Goal: Contribute content: Add original content to the website for others to see

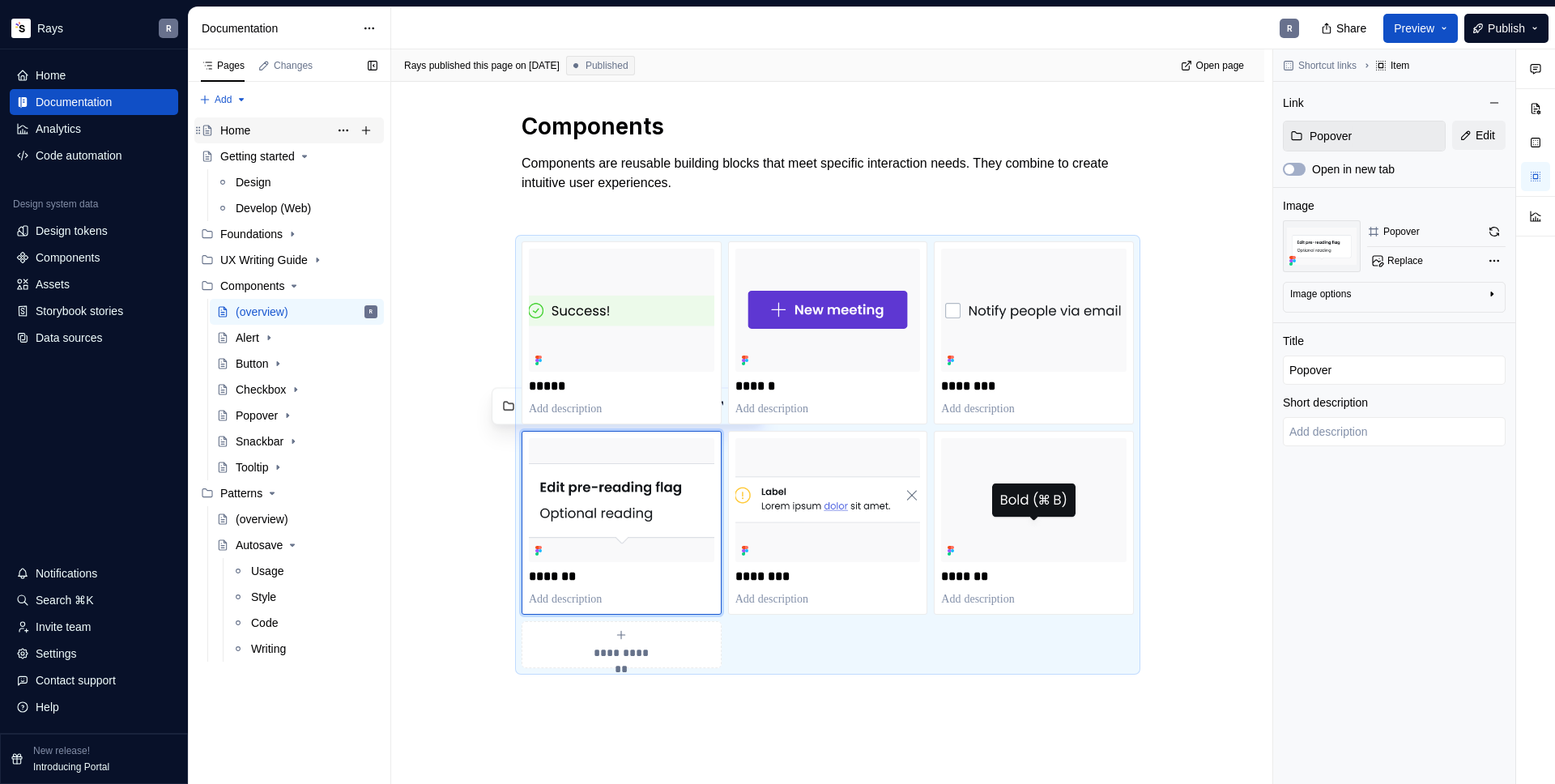
scroll to position [461, 0]
click at [233, 100] on div "Pages Changes Add Accessibility guide for tree Page tree. Navigate the tree wit…" at bounding box center [289, 417] width 202 height 735
type textarea "*"
click at [237, 115] on div "New page New group" at bounding box center [267, 145] width 146 height 60
click at [237, 122] on div "New page" at bounding box center [267, 131] width 138 height 26
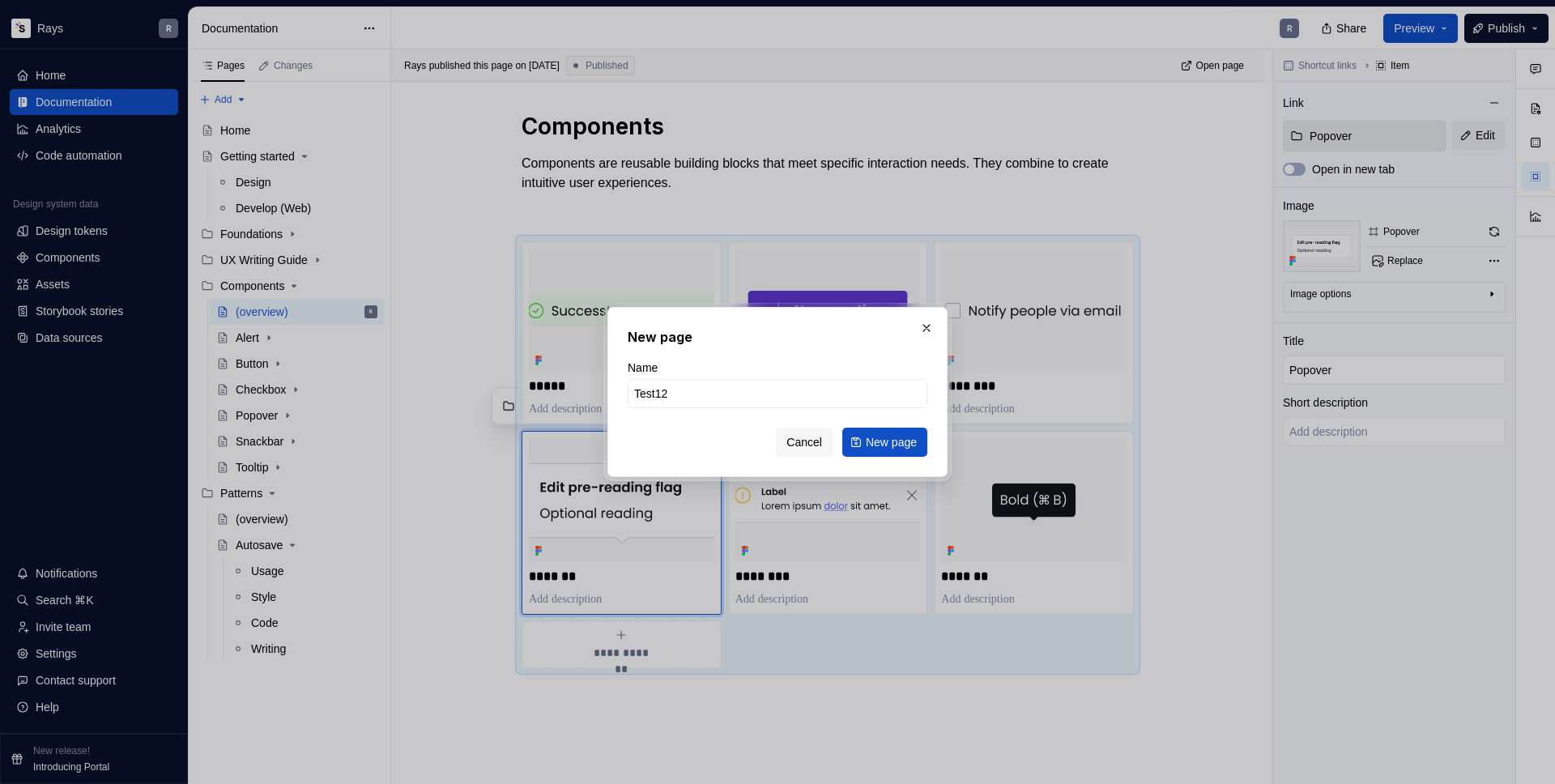
type input "Test123"
click button "New page" at bounding box center [885, 442] width 86 height 29
type textarea "*"
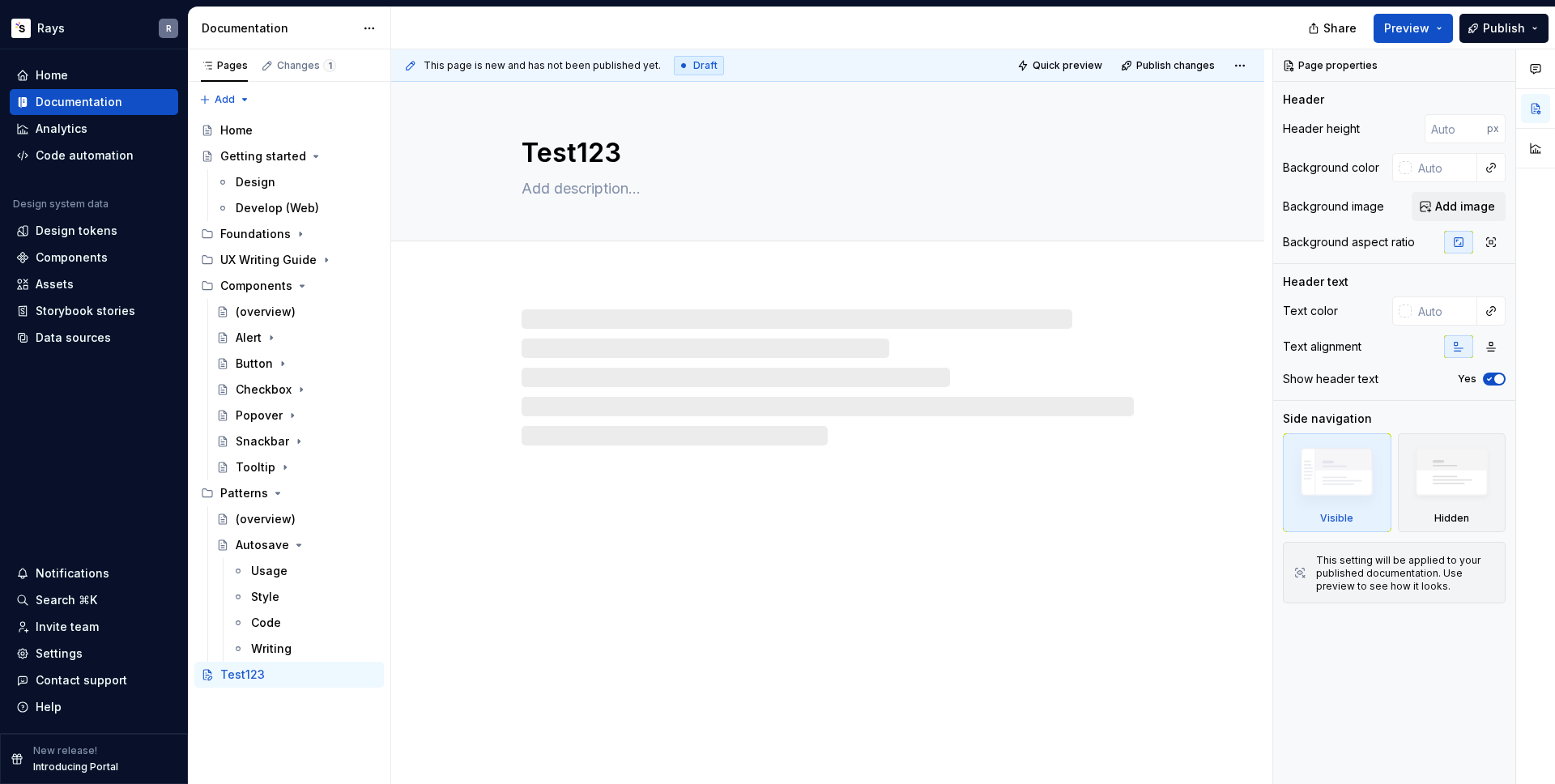
scroll to position [461, 0]
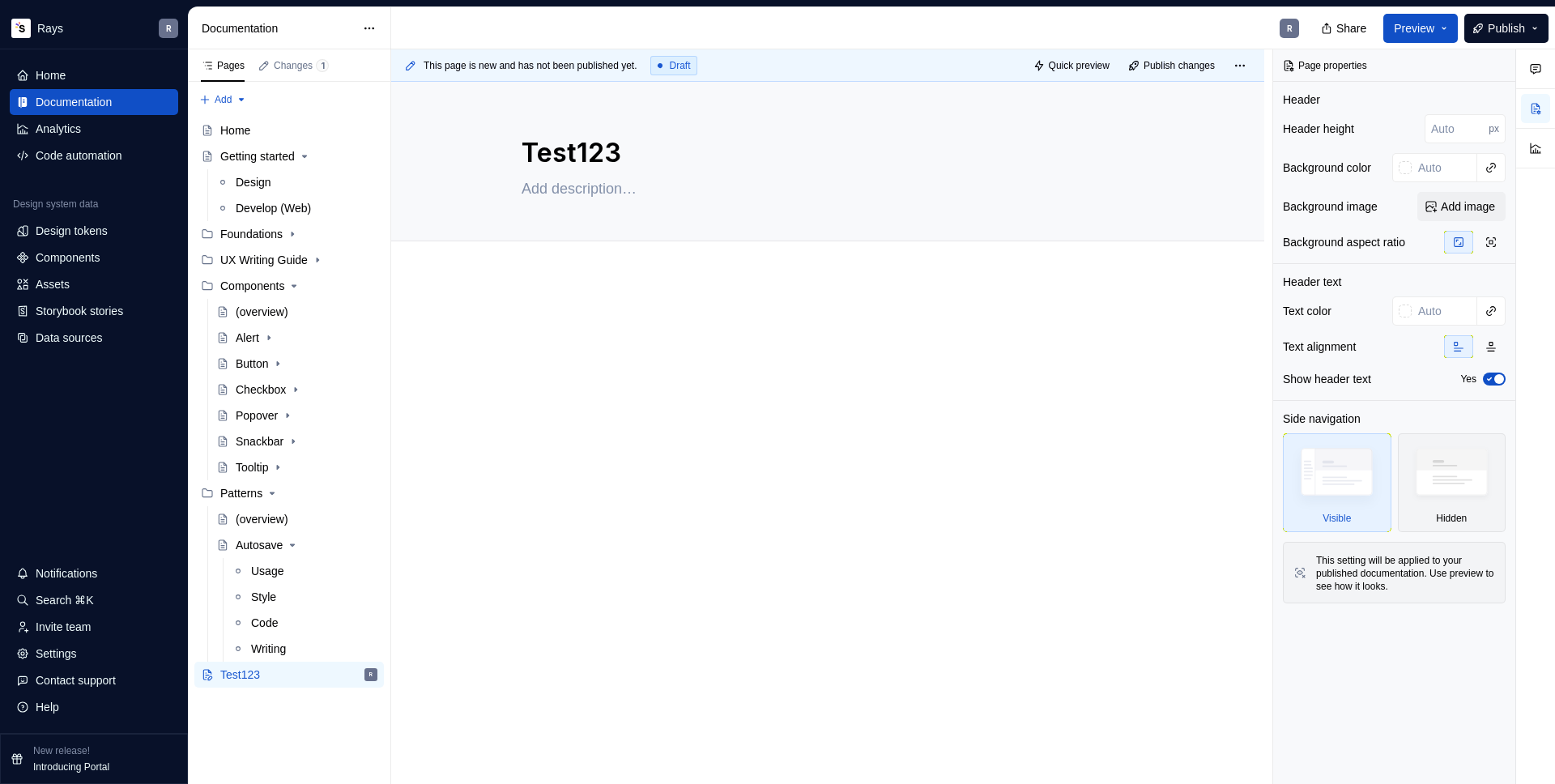
click at [578, 364] on div at bounding box center [828, 346] width 612 height 61
type textarea "*"
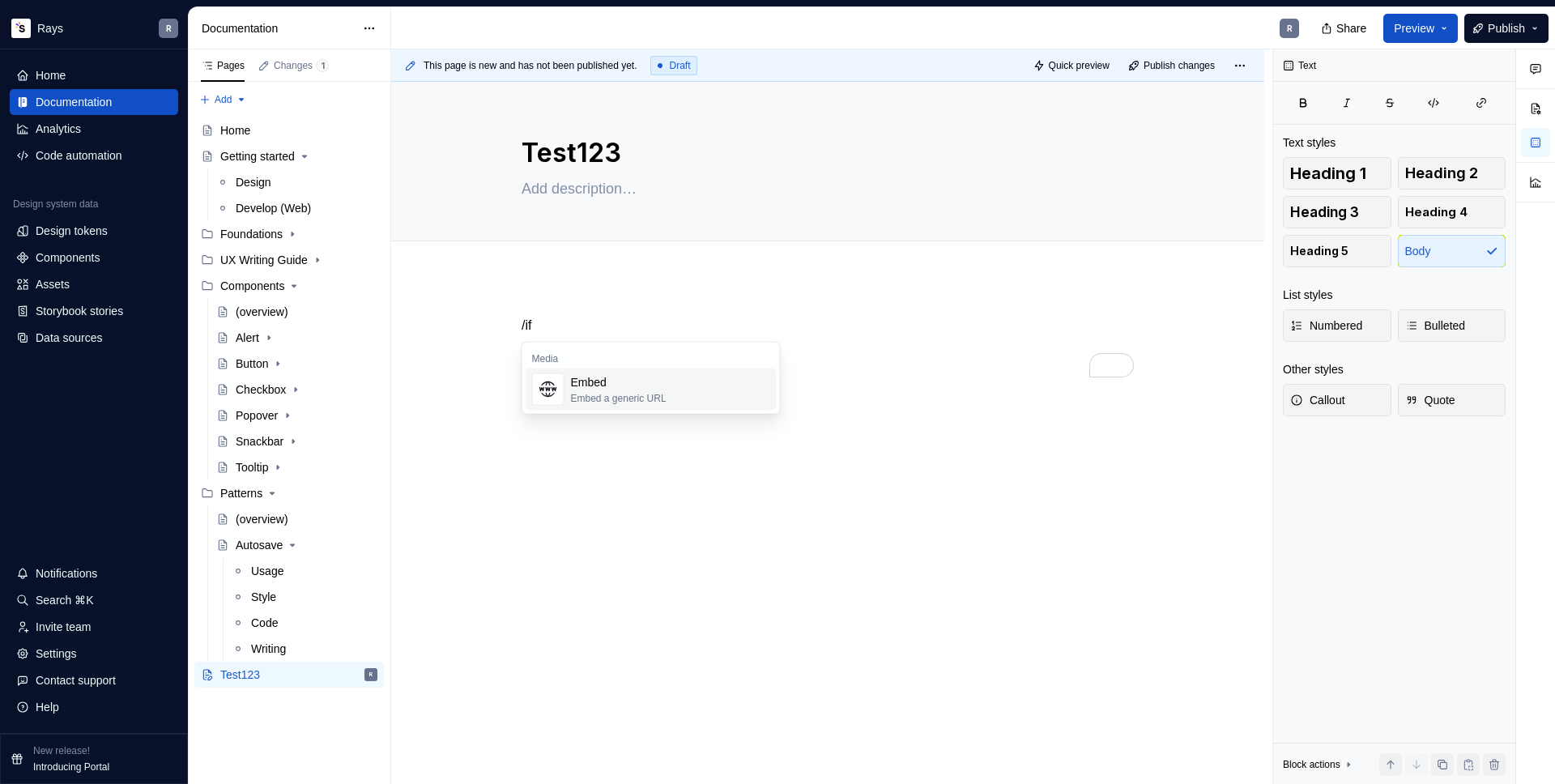
click at [622, 385] on div "Embed" at bounding box center [619, 382] width 95 height 17
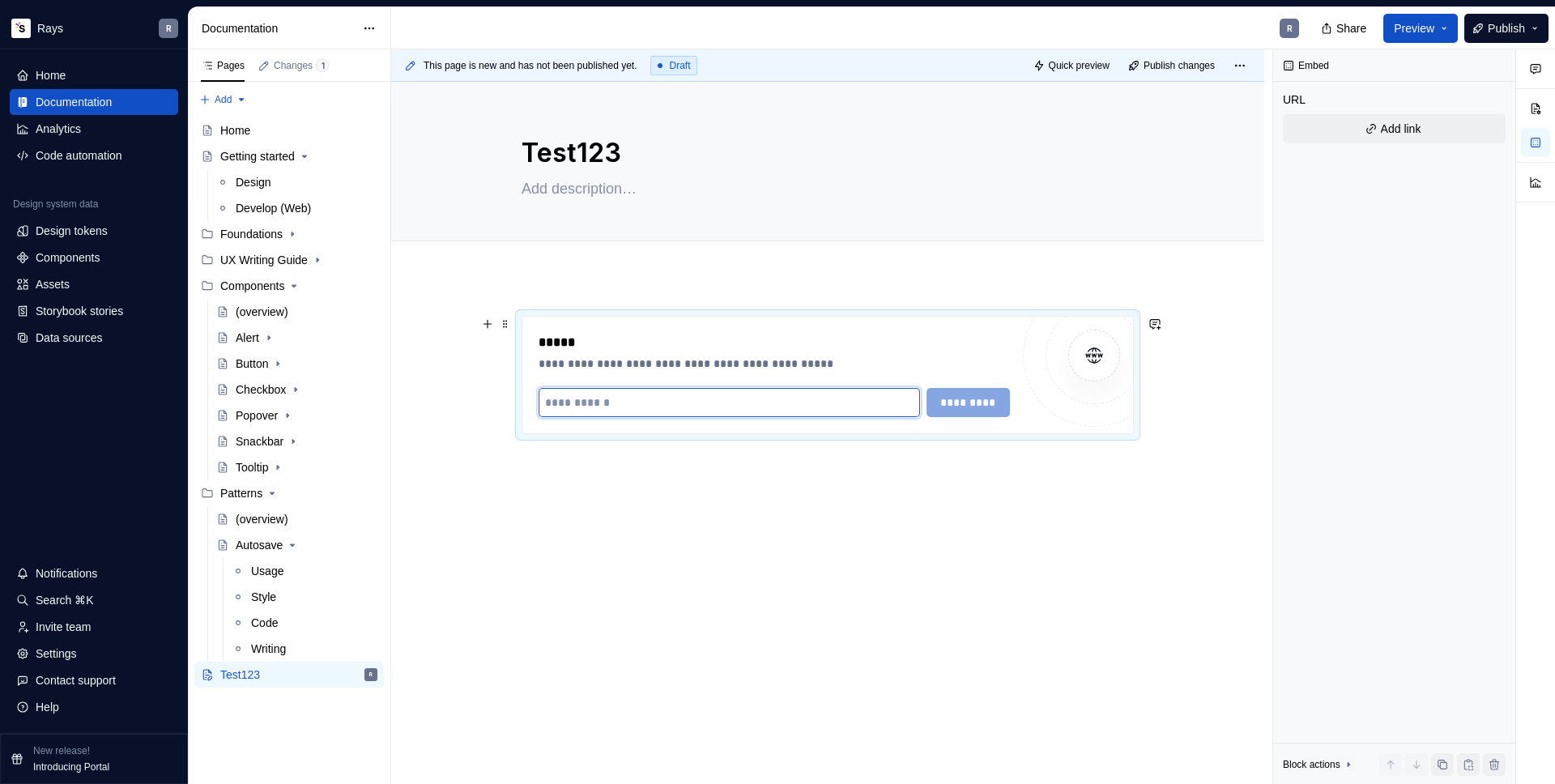
click at [608, 403] on input "To enrich screen reader interactions, please activate Accessibility in Grammarl…" at bounding box center [729, 402] width 382 height 29
paste input "**********"
type input "**********"
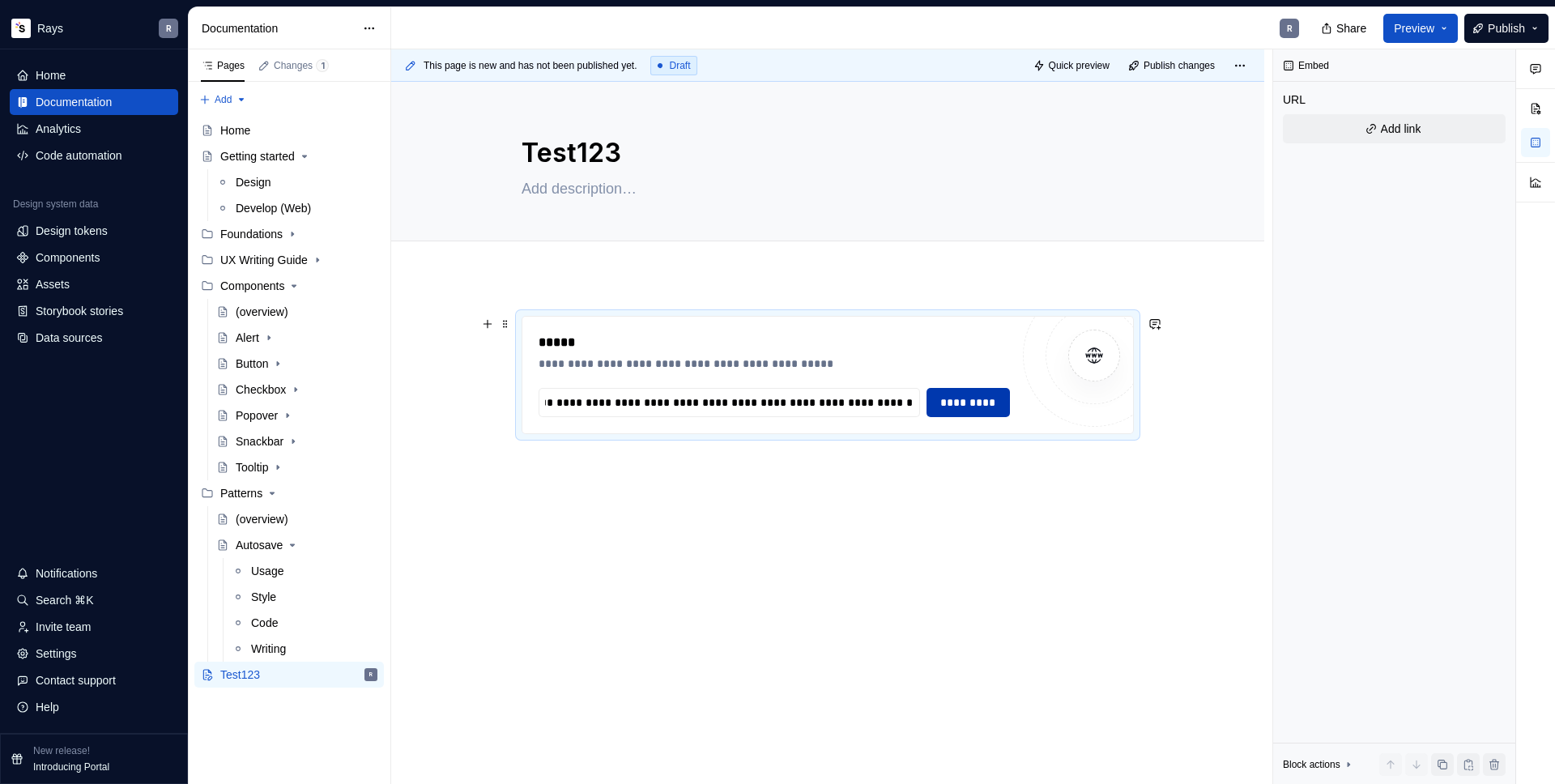
click at [970, 400] on span "*********" at bounding box center [968, 402] width 63 height 17
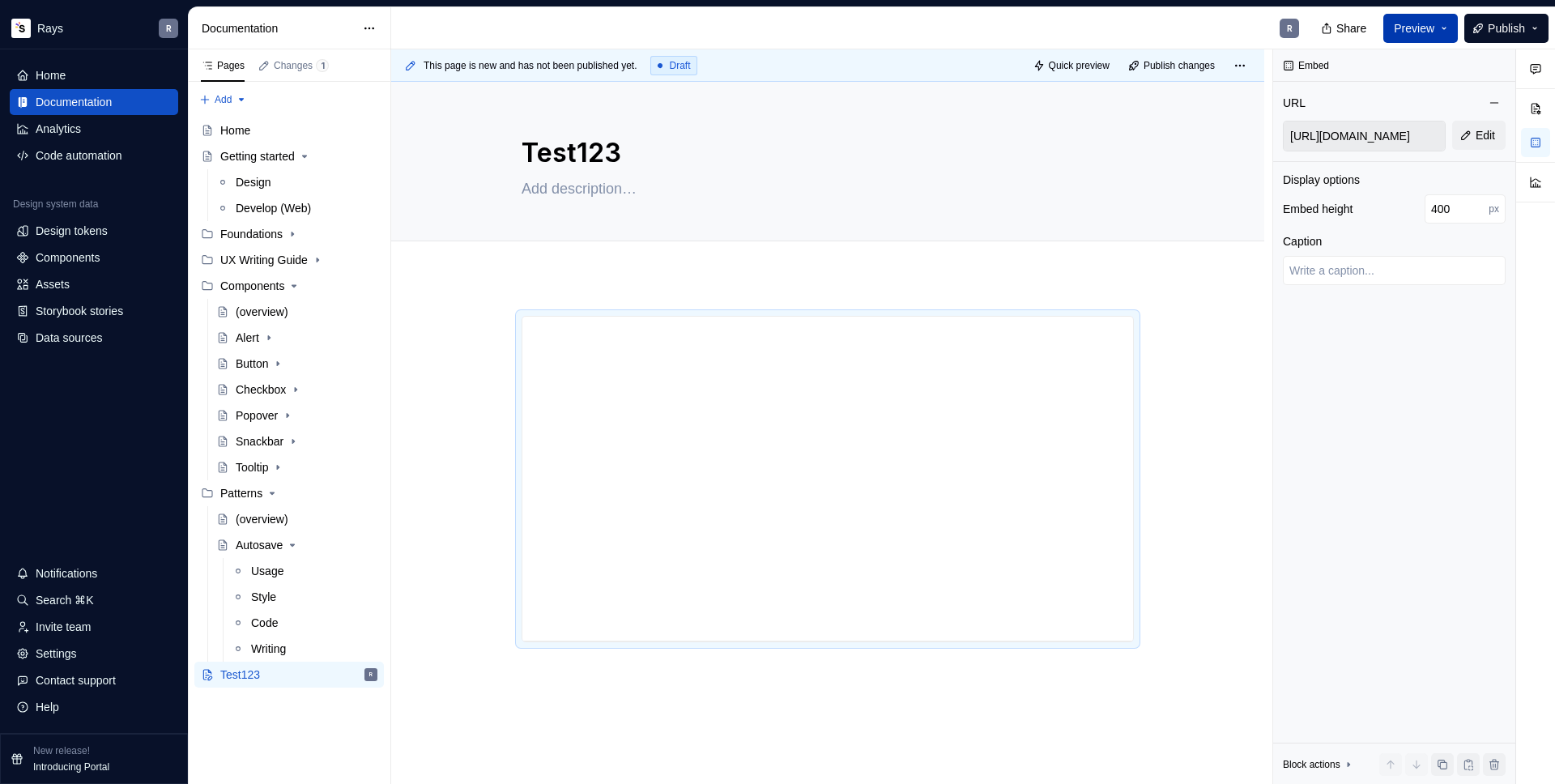
click at [1414, 29] on span "Preview" at bounding box center [1414, 28] width 41 height 17
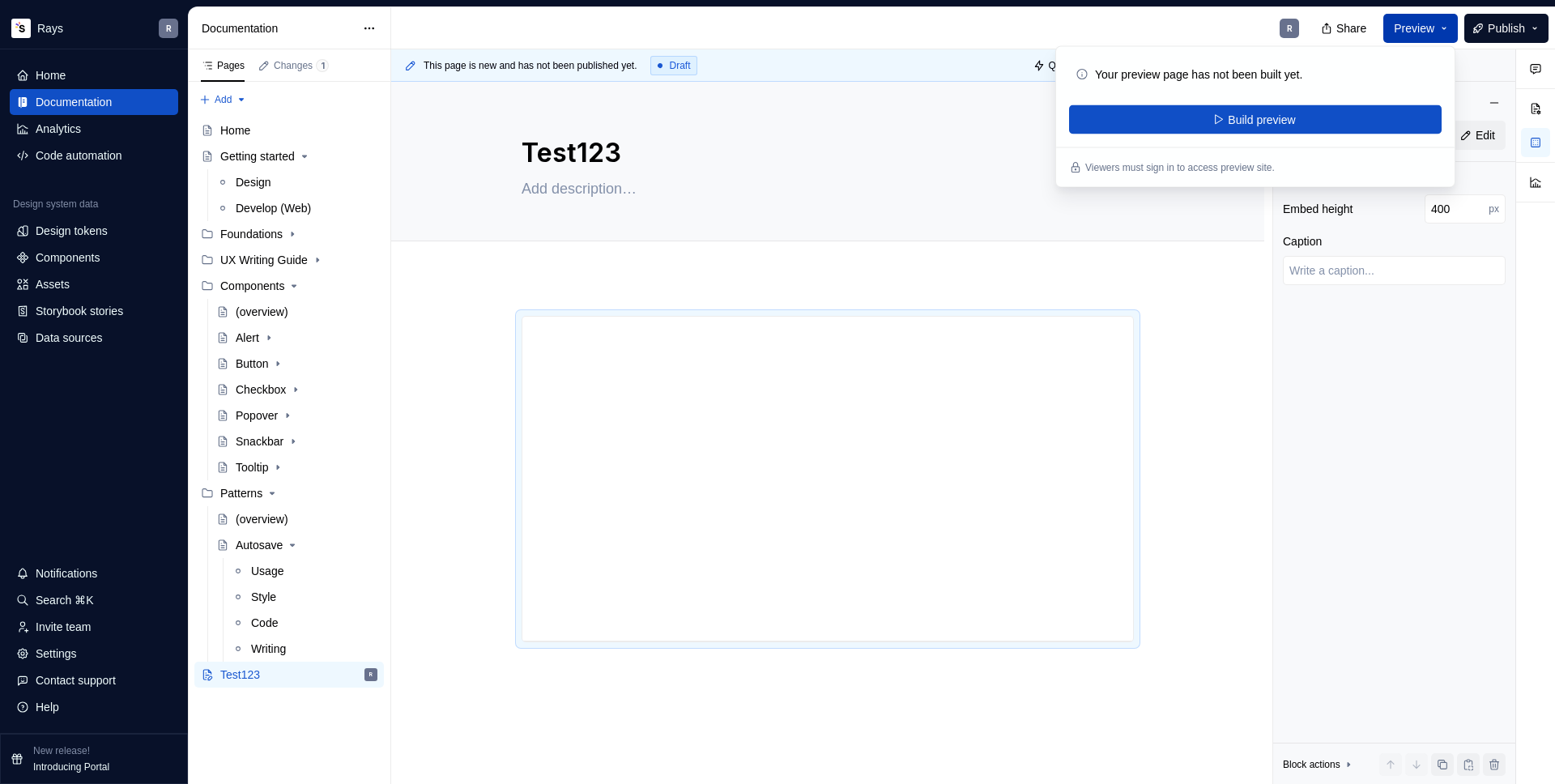
click at [1413, 29] on span "Preview" at bounding box center [1414, 28] width 41 height 17
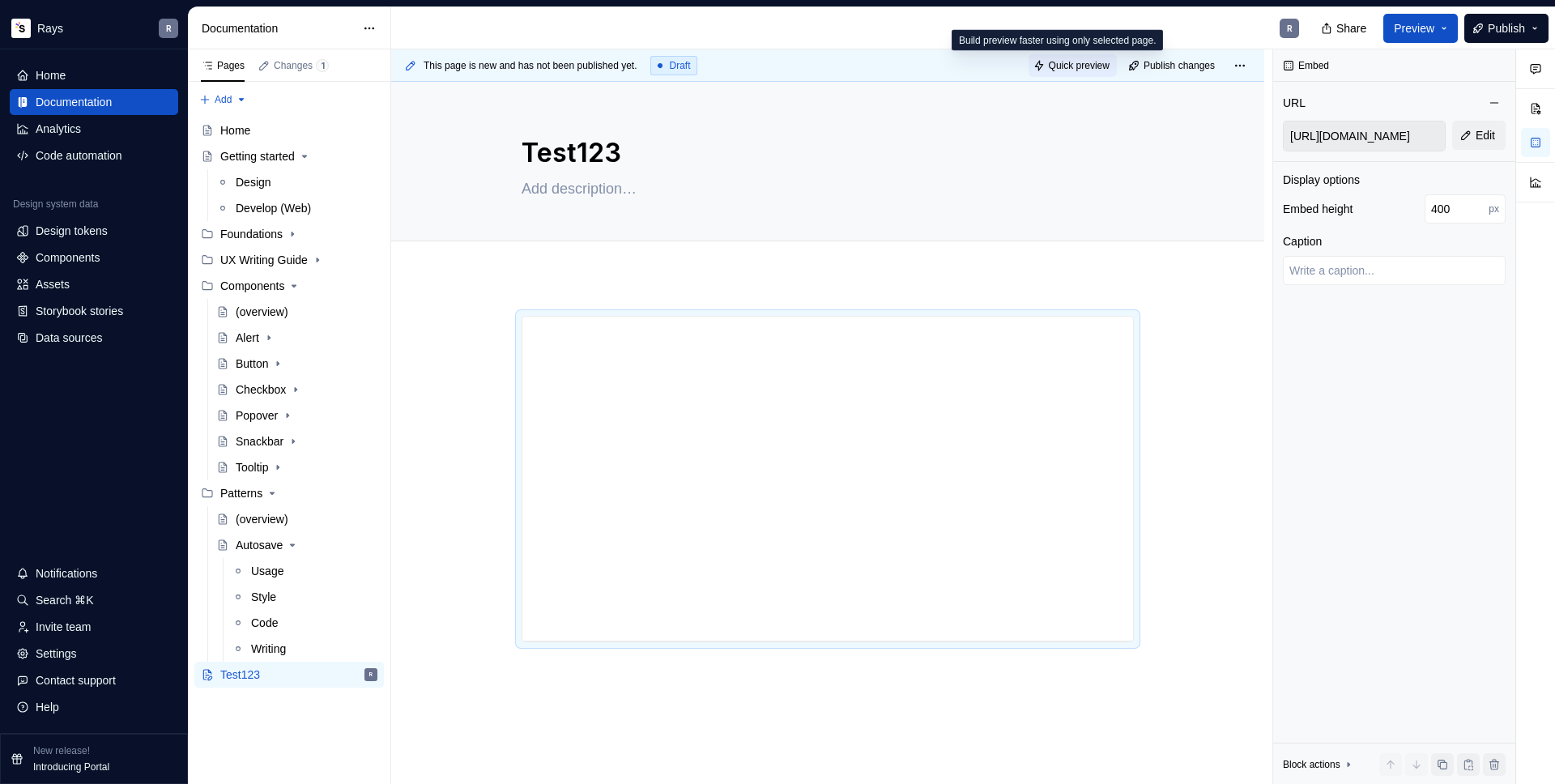
click at [1068, 68] on span "Quick preview" at bounding box center [1079, 65] width 61 height 13
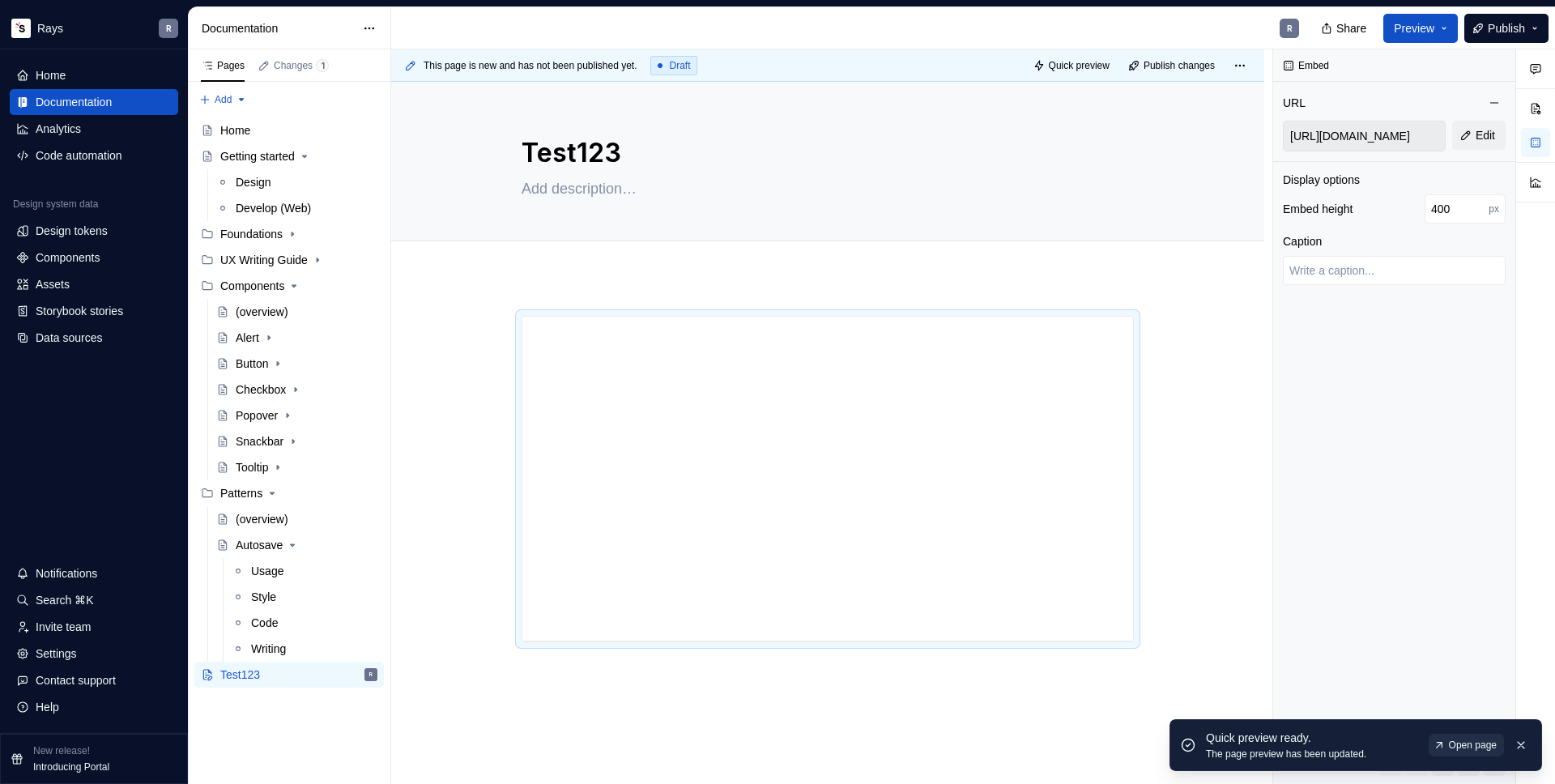
click at [1484, 747] on span "Open page" at bounding box center [1472, 744] width 48 height 13
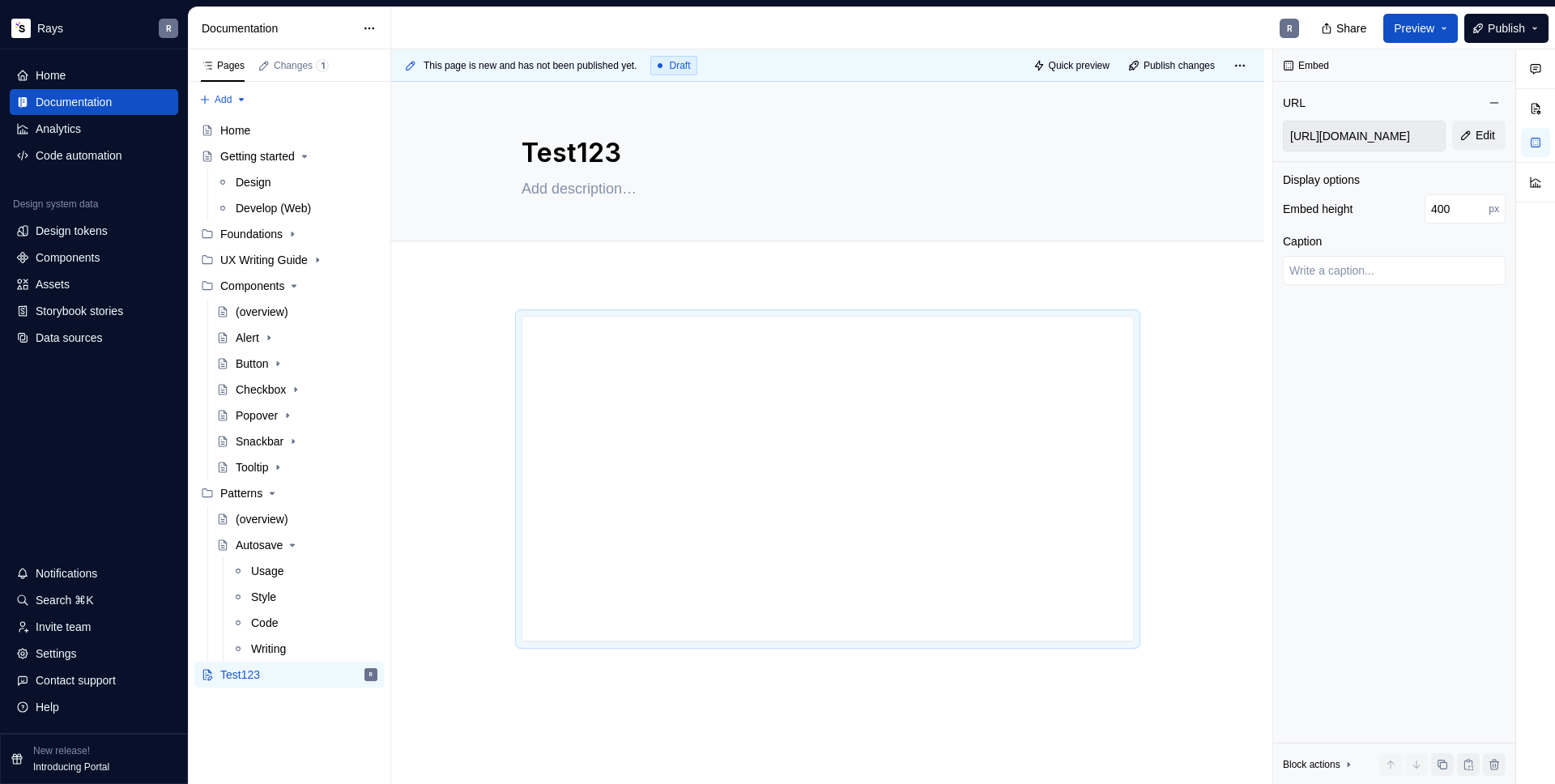
type textarea "*"
